Goal: Information Seeking & Learning: Learn about a topic

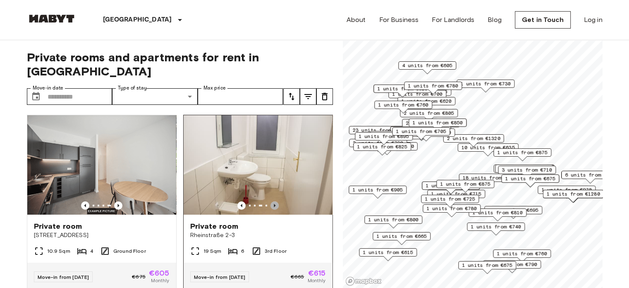
click at [271, 201] on icon "Previous image" at bounding box center [275, 205] width 8 height 8
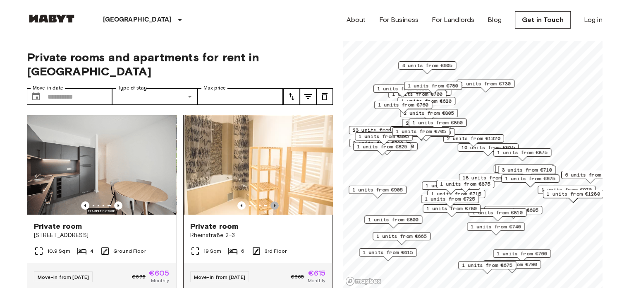
click at [271, 201] on icon "Previous image" at bounding box center [275, 205] width 8 height 8
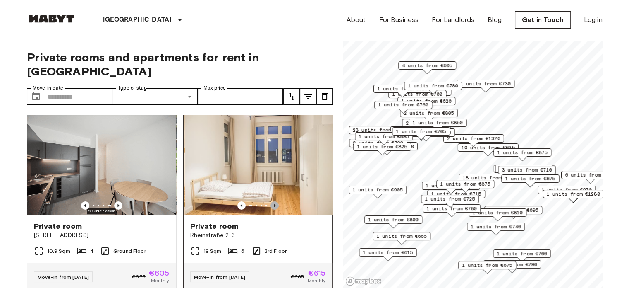
click at [271, 201] on icon "Previous image" at bounding box center [275, 205] width 8 height 8
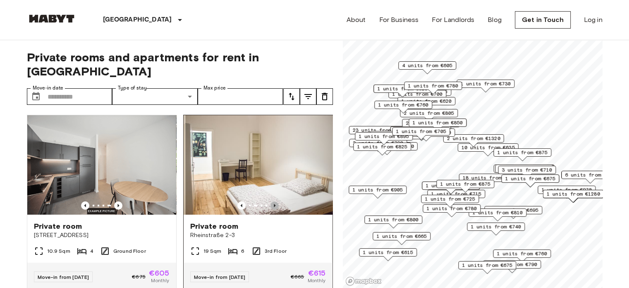
click at [271, 201] on icon "Previous image" at bounding box center [275, 205] width 8 height 8
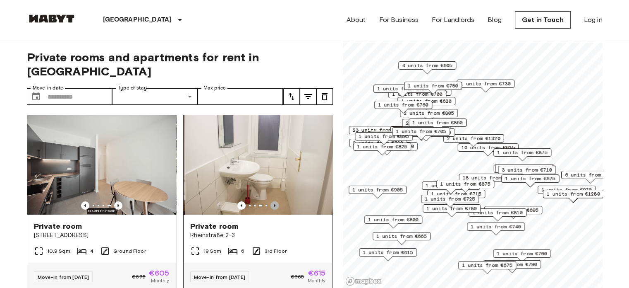
click at [271, 201] on icon "Previous image" at bounding box center [275, 205] width 8 height 8
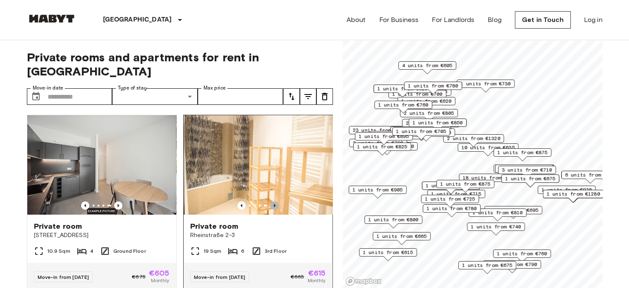
click at [271, 201] on icon "Previous image" at bounding box center [275, 205] width 8 height 8
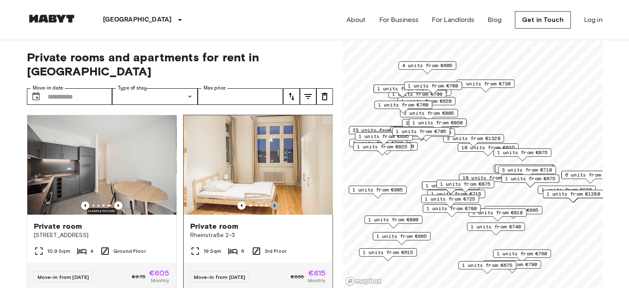
click at [271, 201] on icon "Previous image" at bounding box center [275, 205] width 8 height 8
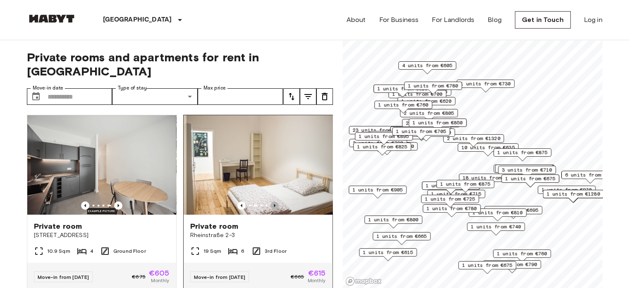
click at [271, 201] on icon "Previous image" at bounding box center [275, 205] width 8 height 8
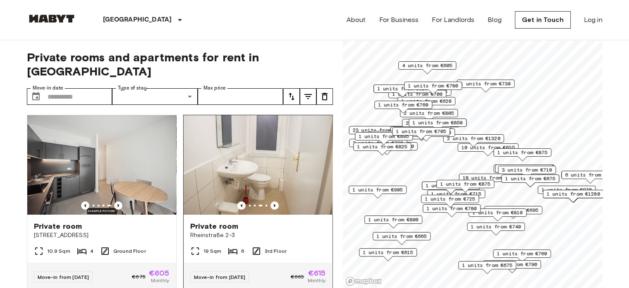
click at [211, 231] on span "Rheinstraße 2-3" at bounding box center [258, 235] width 136 height 8
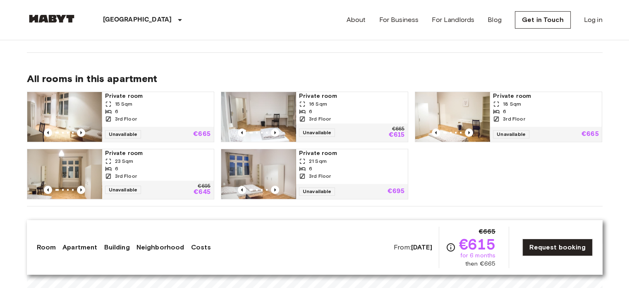
scroll to position [418, 0]
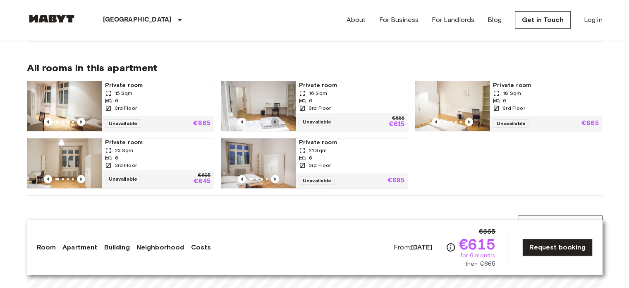
click at [278, 120] on icon "Previous image" at bounding box center [275, 122] width 8 height 8
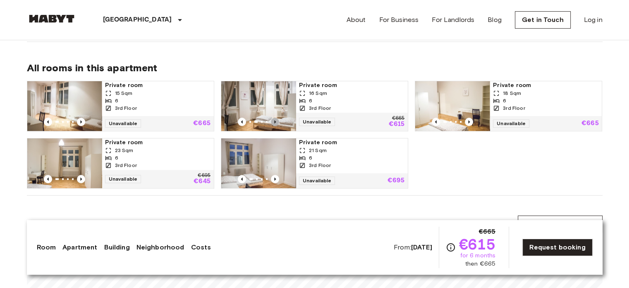
click at [278, 120] on icon "Previous image" at bounding box center [275, 122] width 8 height 8
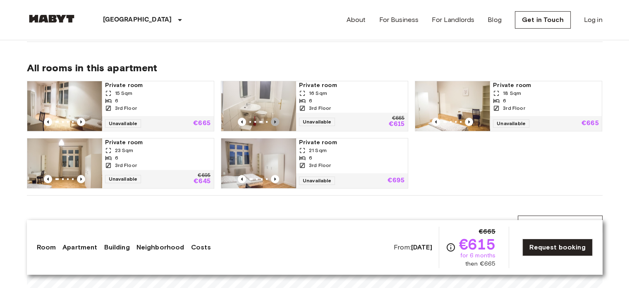
click at [278, 120] on icon "Previous image" at bounding box center [275, 122] width 8 height 8
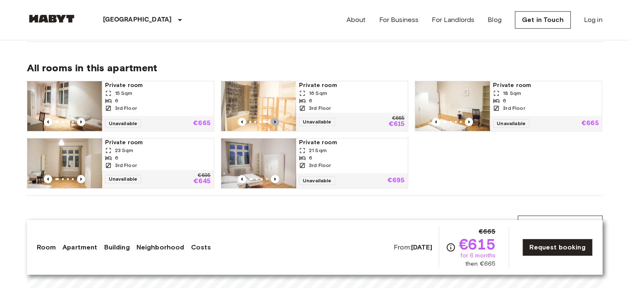
click at [278, 120] on icon "Previous image" at bounding box center [275, 122] width 8 height 8
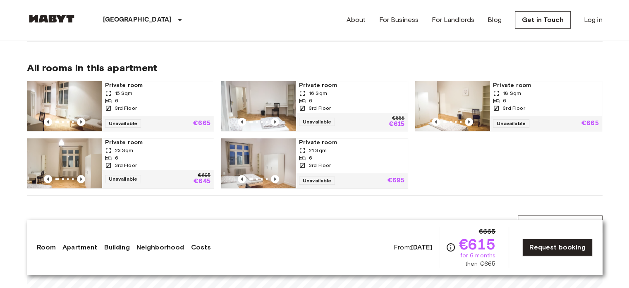
click at [86, 176] on div at bounding box center [64, 179] width 74 height 8
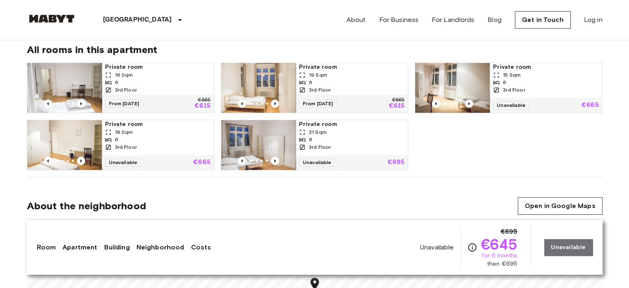
scroll to position [431, 0]
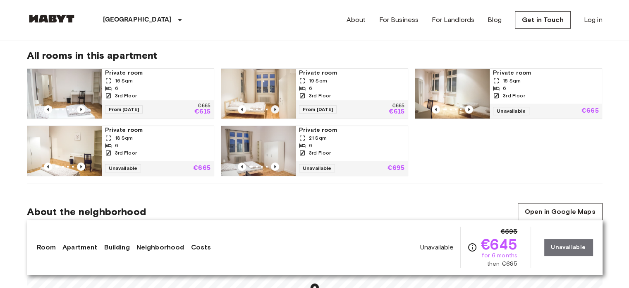
click at [275, 109] on icon "Previous image" at bounding box center [275, 109] width 2 height 3
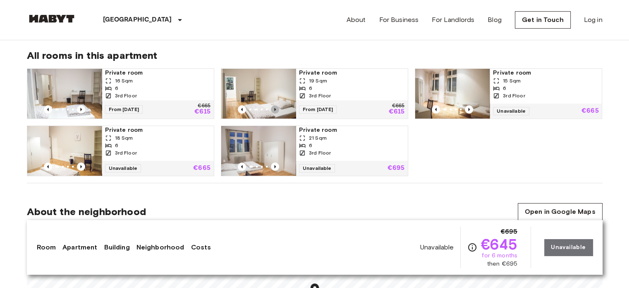
click at [275, 109] on icon "Previous image" at bounding box center [275, 109] width 2 height 3
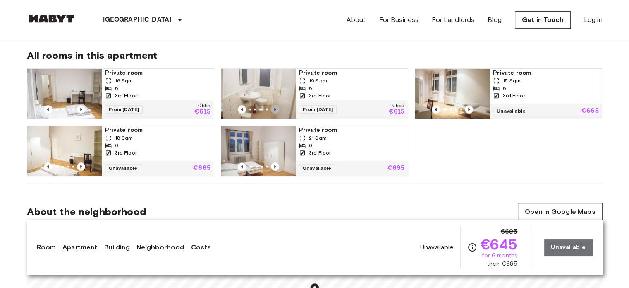
click at [275, 109] on icon "Previous image" at bounding box center [275, 109] width 2 height 3
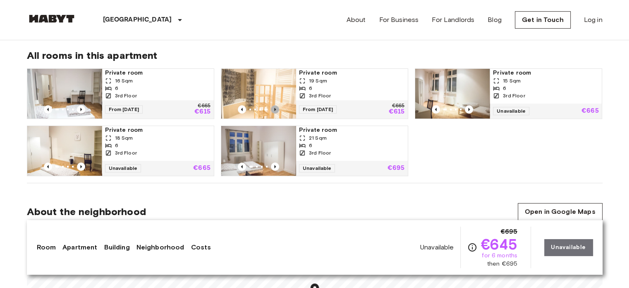
click at [275, 109] on icon "Previous image" at bounding box center [275, 109] width 2 height 3
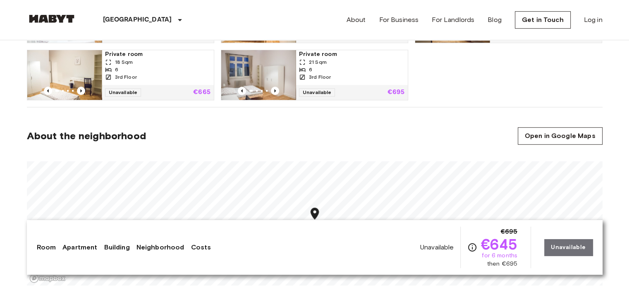
scroll to position [137, 0]
